Goal: Task Accomplishment & Management: Manage account settings

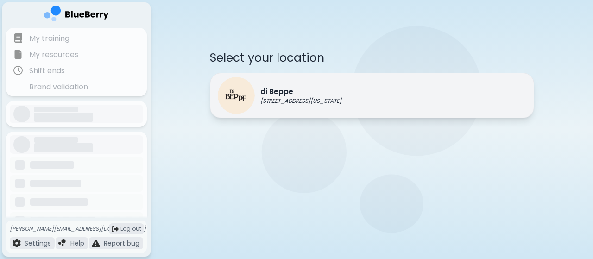
click at [246, 98] on img at bounding box center [236, 95] width 37 height 37
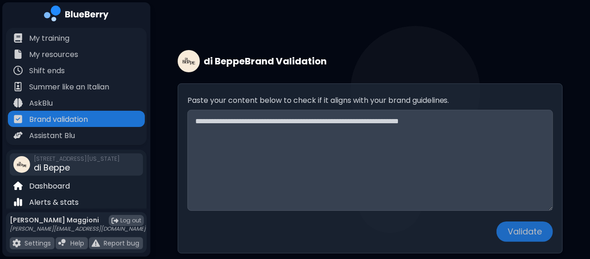
scroll to position [63, 0]
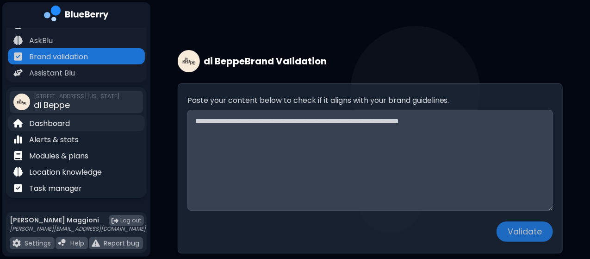
click at [63, 127] on p "Dashboard" at bounding box center [49, 123] width 41 height 11
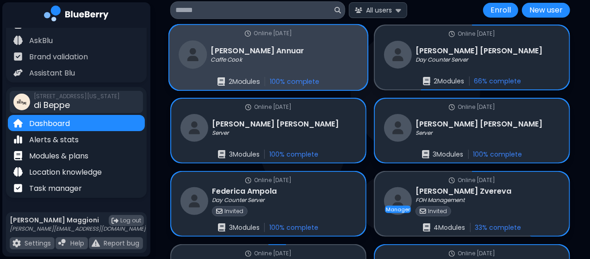
scroll to position [99, 0]
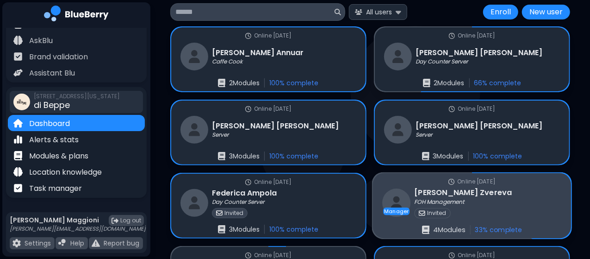
click at [465, 225] on p "4 Module s" at bounding box center [449, 229] width 32 height 8
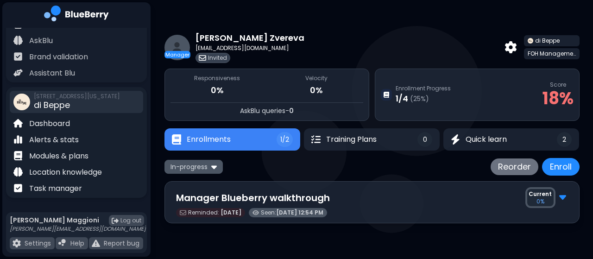
click at [211, 163] on img at bounding box center [214, 166] width 6 height 9
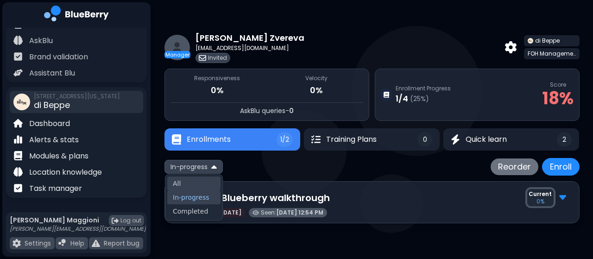
click at [182, 184] on button "All" at bounding box center [193, 183] width 53 height 14
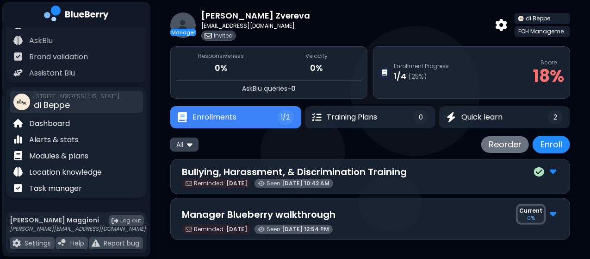
scroll to position [21, 0]
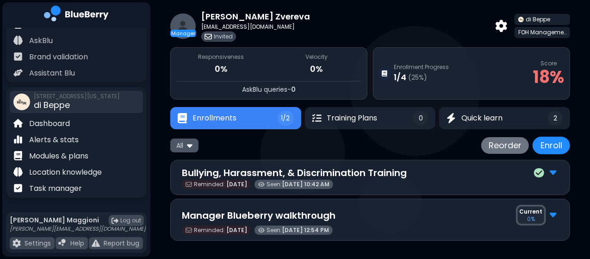
click at [183, 149] on div "All" at bounding box center [184, 144] width 28 height 13
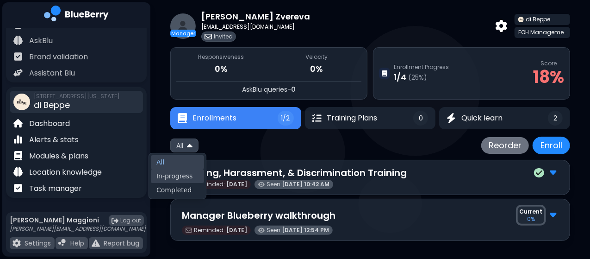
click at [175, 181] on button "In-progress" at bounding box center [177, 176] width 53 height 14
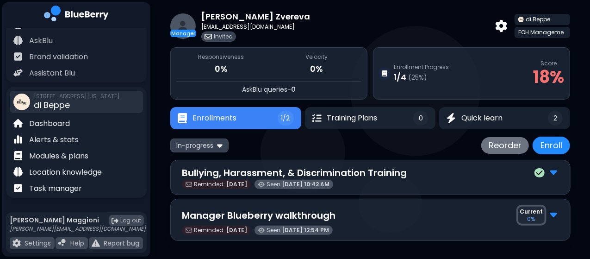
click at [175, 181] on div "Bullying, Harassment, & Discrimination Training Reminded: [DATE] Seen: [DATE] 1…" at bounding box center [370, 177] width 400 height 35
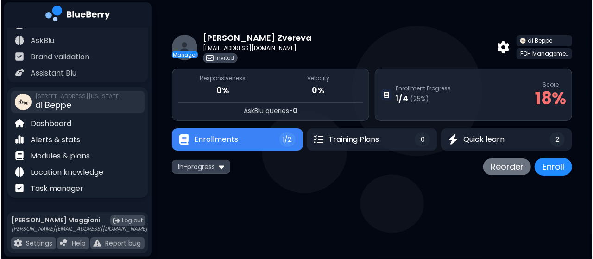
scroll to position [0, 0]
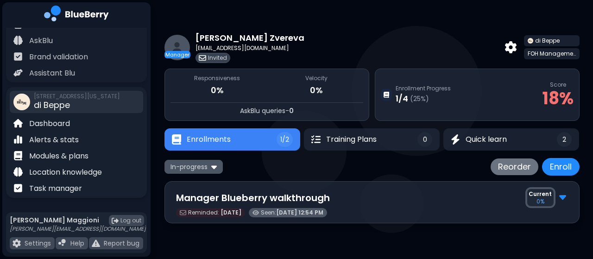
click at [181, 167] on span "In-progress" at bounding box center [188, 167] width 37 height 8
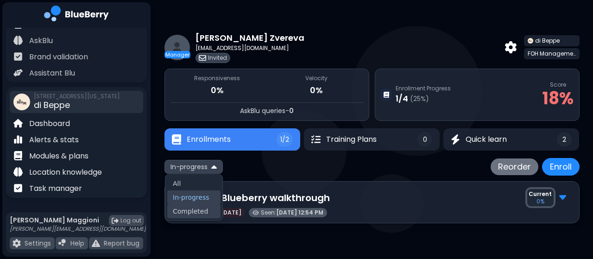
click at [176, 211] on button "Completed" at bounding box center [193, 211] width 53 height 14
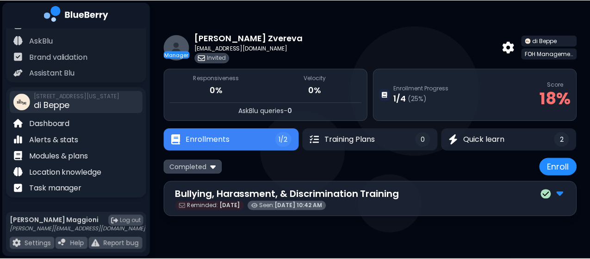
scroll to position [99, 0]
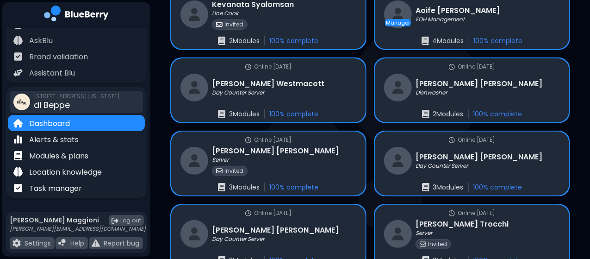
scroll to position [142, 0]
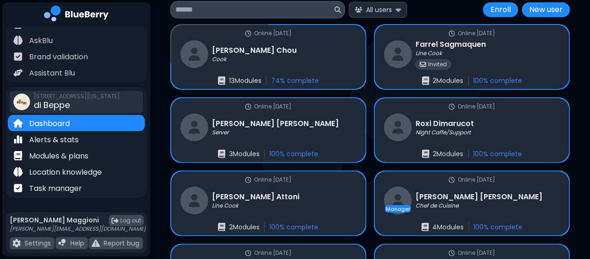
scroll to position [108, 0]
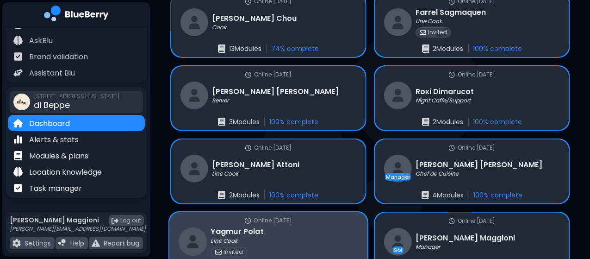
scroll to position [134, 0]
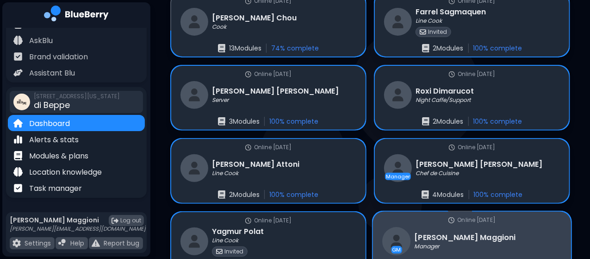
click at [373, 212] on div "Online [DATE] GM [PERSON_NAME] Manager 5 Module s 90 % complete" at bounding box center [472, 244] width 199 height 65
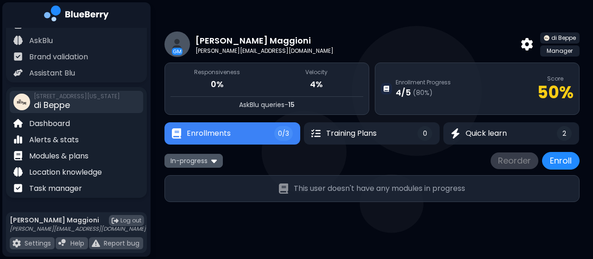
click at [212, 160] on img at bounding box center [214, 160] width 6 height 9
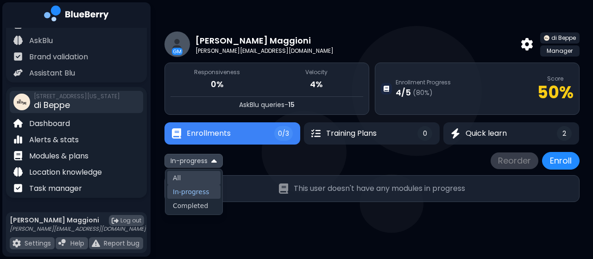
click at [198, 182] on button "All" at bounding box center [193, 178] width 53 height 14
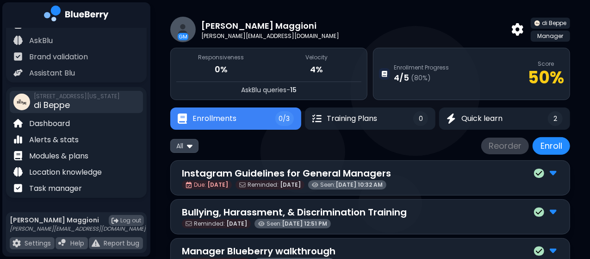
scroll to position [14, 0]
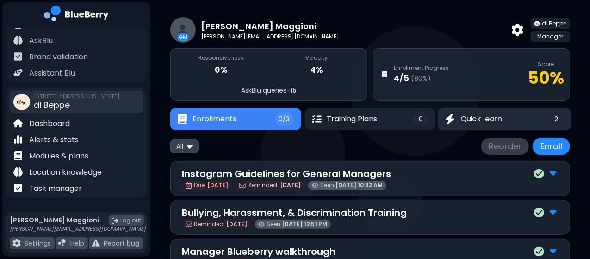
click at [498, 124] on button "Quick learn 2" at bounding box center [504, 119] width 133 height 23
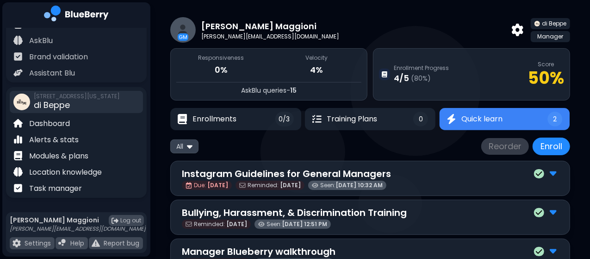
scroll to position [10, 0]
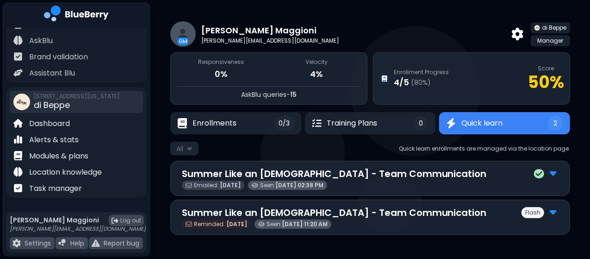
click at [374, 211] on p "Summer Like an [DEMOGRAPHIC_DATA] - Team Communication" at bounding box center [334, 213] width 305 height 14
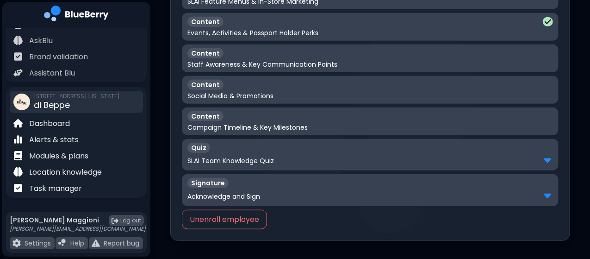
scroll to position [385, 0]
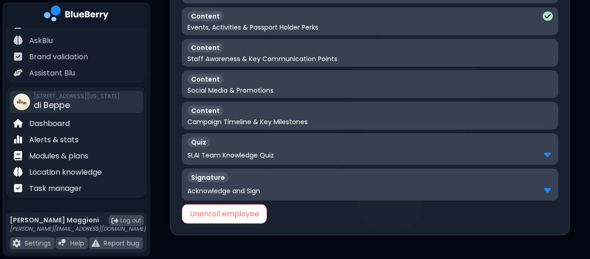
click at [241, 214] on button "Unenroll employee" at bounding box center [224, 213] width 85 height 19
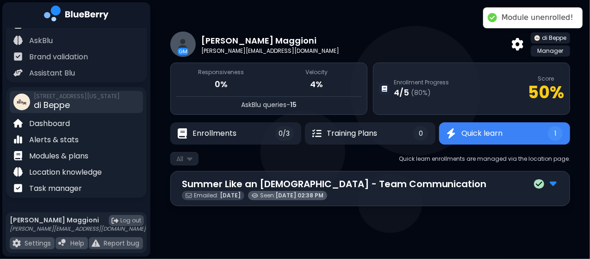
scroll to position [0, 0]
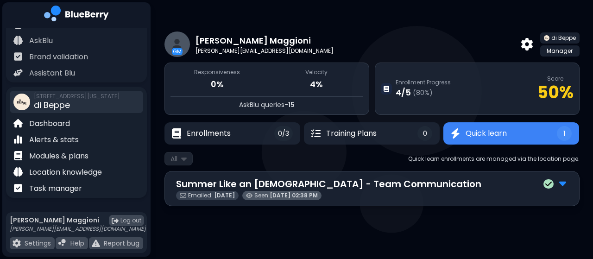
click at [474, 137] on span "Quick learn" at bounding box center [485, 133] width 41 height 11
click at [65, 123] on p "Dashboard" at bounding box center [49, 123] width 41 height 11
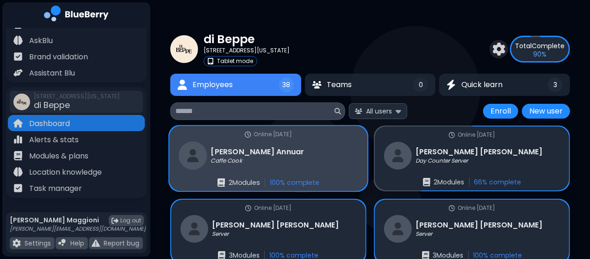
scroll to position [155, 0]
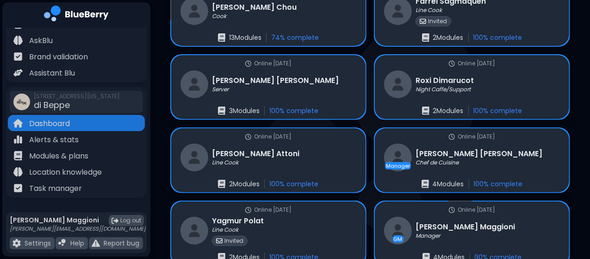
scroll to position [155, 0]
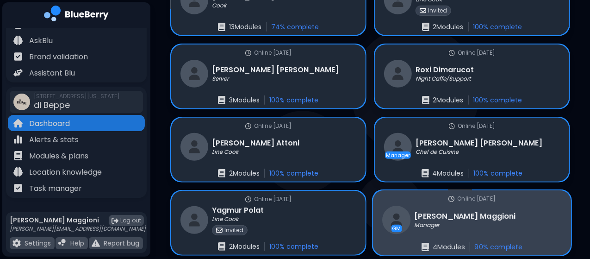
click at [475, 243] on p "90 % complete" at bounding box center [499, 247] width 48 height 8
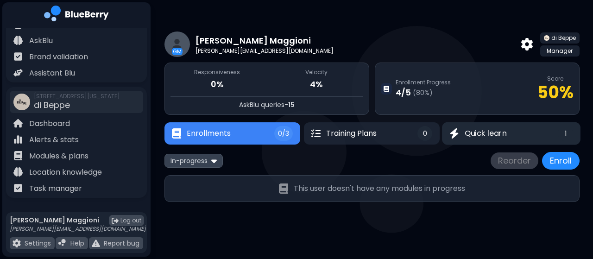
click at [478, 138] on span "Quick learn" at bounding box center [485, 133] width 42 height 11
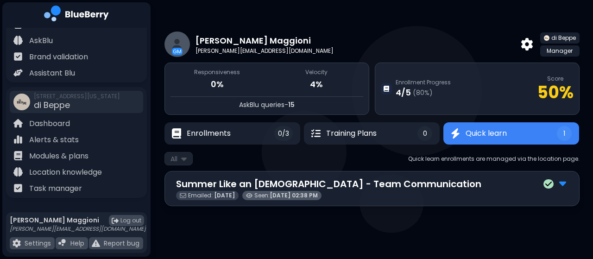
click at [441, 194] on div "Emailed: [DATE] Seen: [DATE] 02:38 PM" at bounding box center [372, 195] width 392 height 9
click at [564, 180] on img at bounding box center [562, 183] width 7 height 12
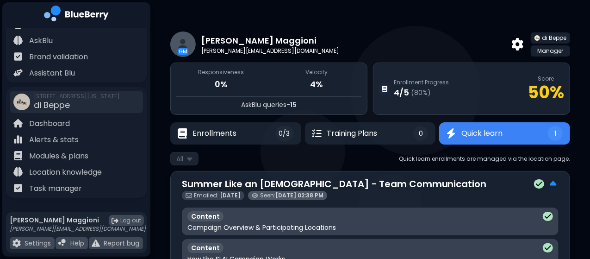
click at [469, 133] on span "Quick learn" at bounding box center [482, 133] width 41 height 11
click at [266, 134] on button "Enrollments 0/3" at bounding box center [235, 133] width 133 height 23
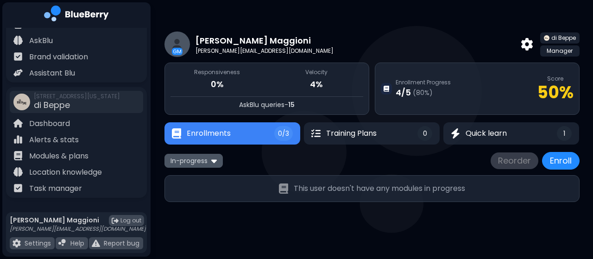
click at [204, 160] on span "In-progress" at bounding box center [188, 160] width 37 height 8
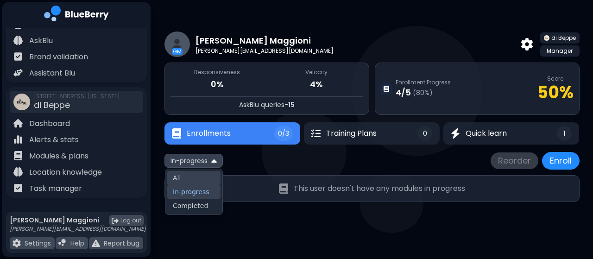
click at [193, 175] on button "All" at bounding box center [193, 178] width 53 height 14
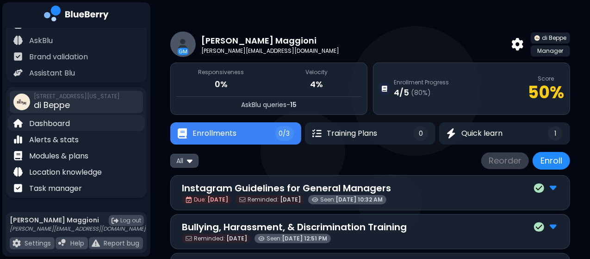
click at [66, 125] on p "Dashboard" at bounding box center [49, 123] width 41 height 11
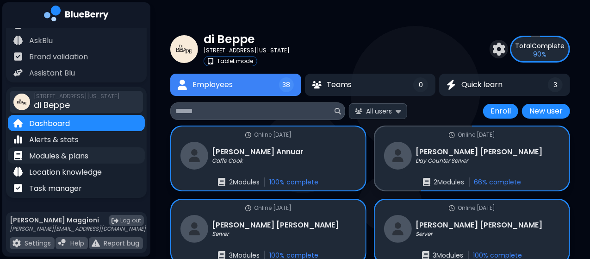
click at [74, 161] on p "Modules & plans" at bounding box center [58, 155] width 59 height 11
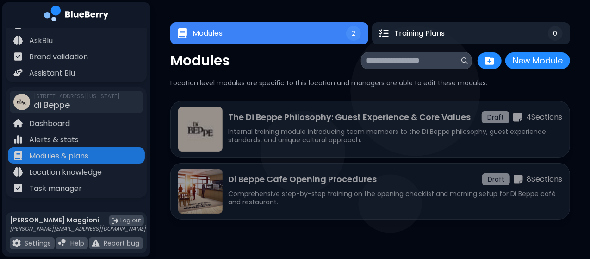
scroll to position [0, 0]
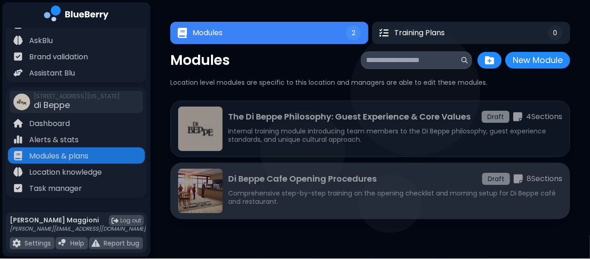
click at [338, 174] on p "Di Beppe Cafe Opening Procedures" at bounding box center [302, 178] width 149 height 13
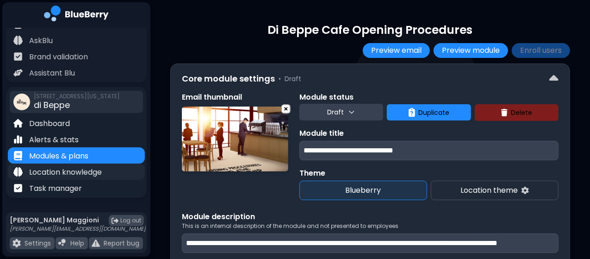
click at [89, 167] on p "Location knowledge" at bounding box center [65, 172] width 73 height 11
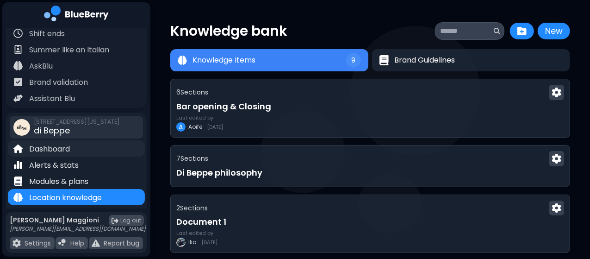
scroll to position [35, 0]
